Goal: Find specific page/section: Find specific page/section

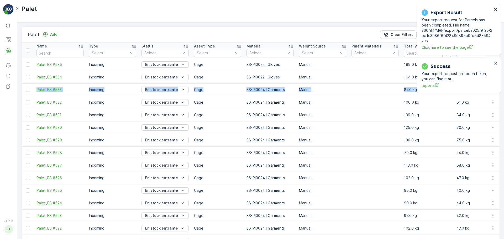
click at [495, 10] on icon "close" at bounding box center [496, 9] width 4 height 4
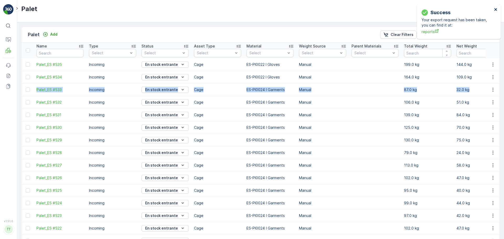
click at [495, 9] on icon "close" at bounding box center [495, 9] width 3 height 3
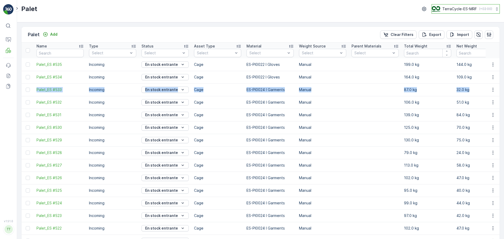
click at [449, 7] on p "TerraCycle-ES-MRF" at bounding box center [459, 8] width 35 height 5
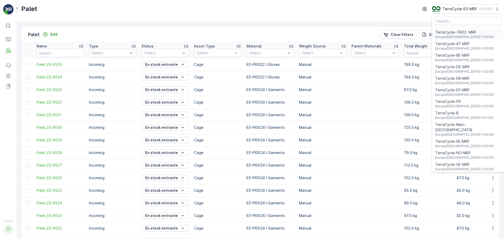
click at [460, 34] on span "TerraCycle- FR02 -MRF" at bounding box center [464, 32] width 59 height 5
